Goal: Task Accomplishment & Management: Use online tool/utility

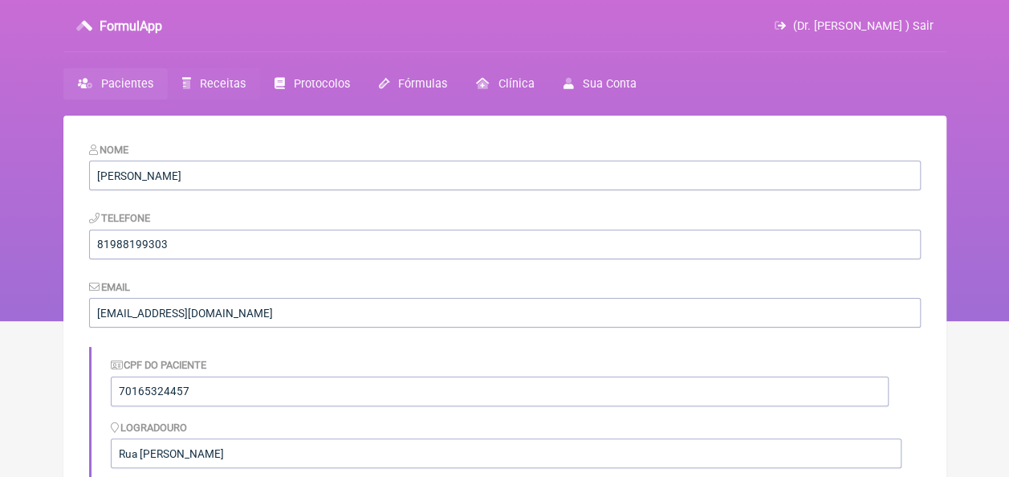
click at [230, 80] on span "Receitas" at bounding box center [223, 84] width 46 height 14
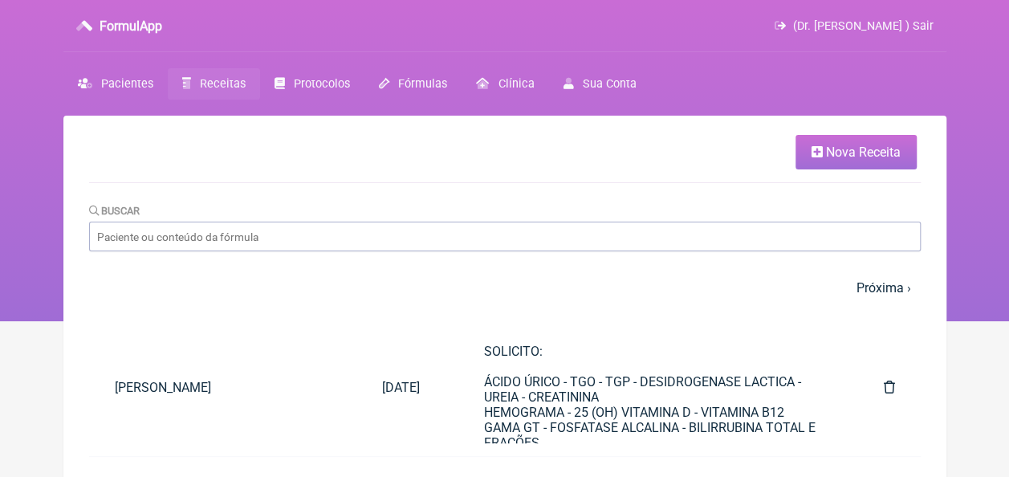
click at [862, 145] on span "Nova Receita" at bounding box center [863, 152] width 75 height 15
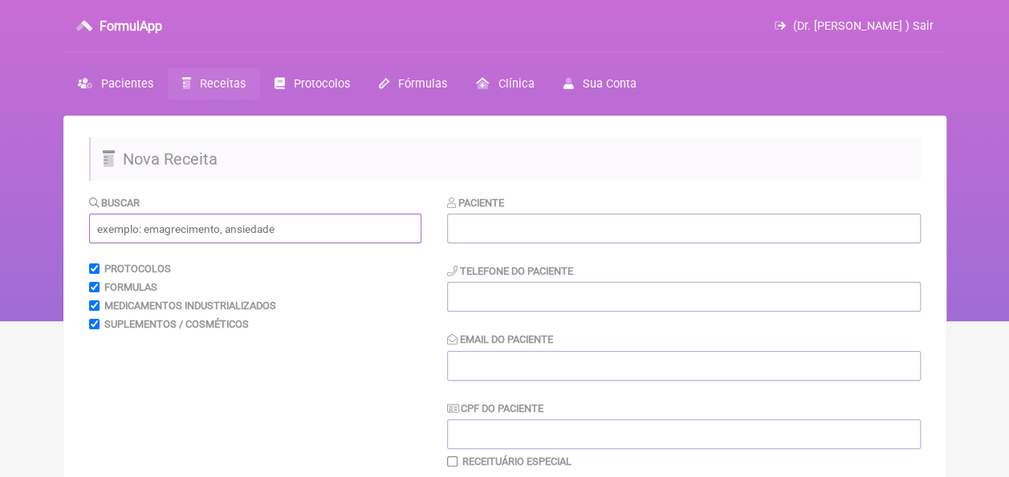
click at [191, 238] on input "text" at bounding box center [255, 229] width 332 height 30
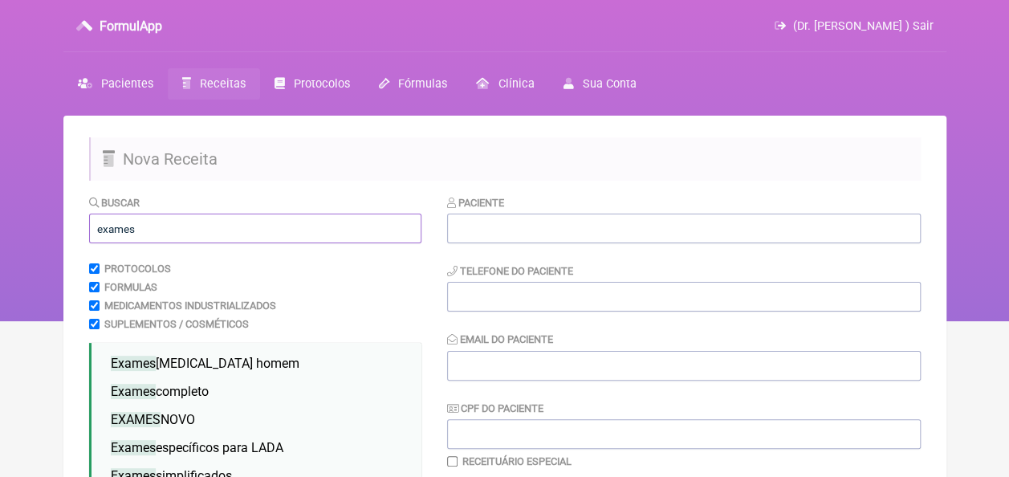
scroll to position [80, 0]
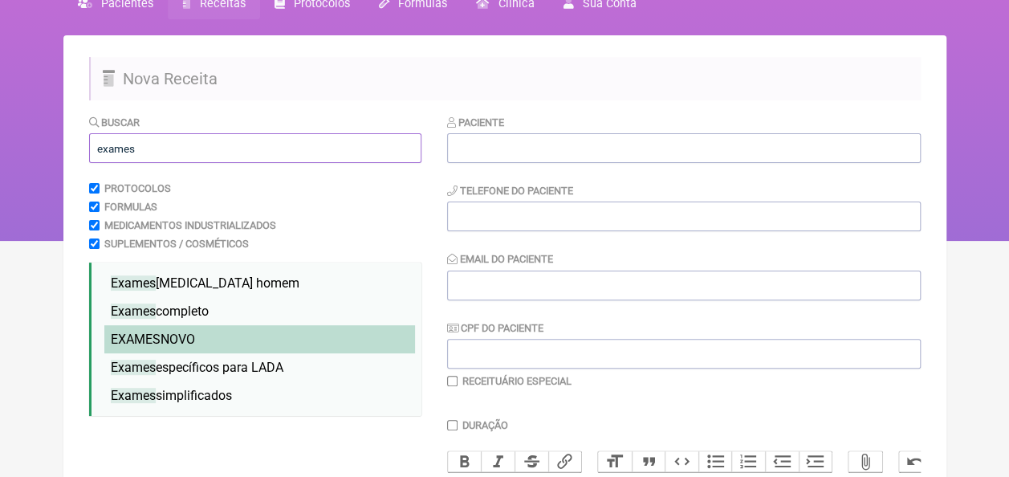
type input "exames"
click at [190, 345] on span "EXAMES NOVO" at bounding box center [153, 339] width 84 height 15
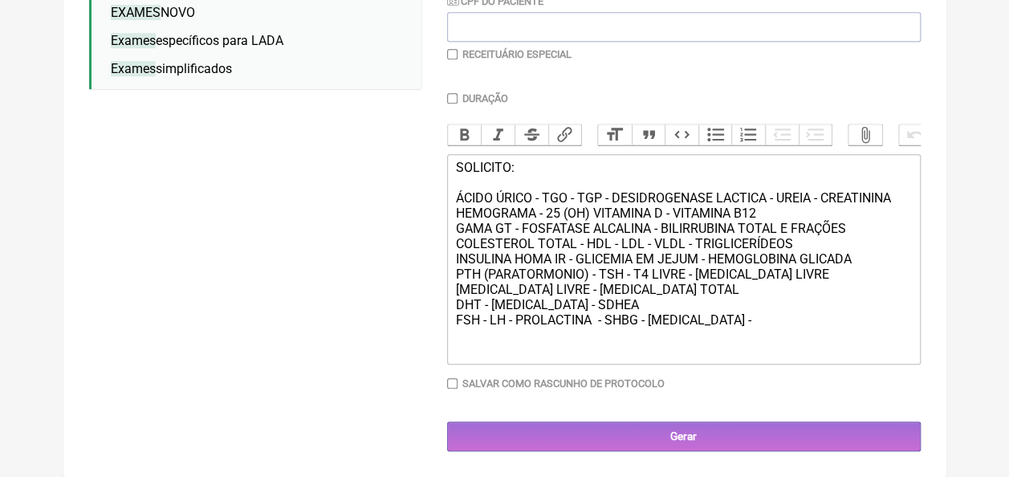
scroll to position [0, 0]
